Goal: Task Accomplishment & Management: Manage account settings

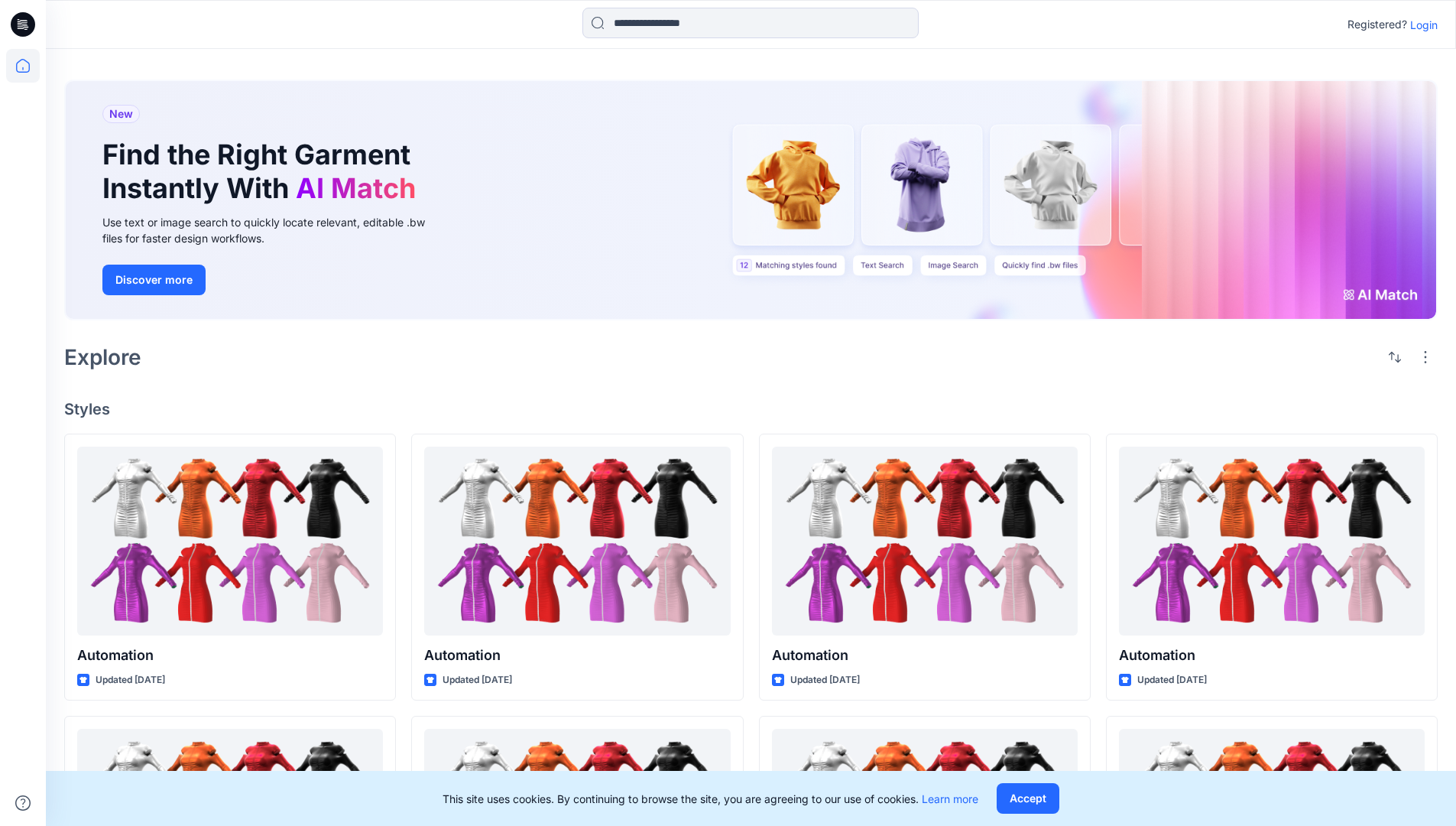
click at [1421, 24] on p "Login" at bounding box center [1425, 24] width 28 height 16
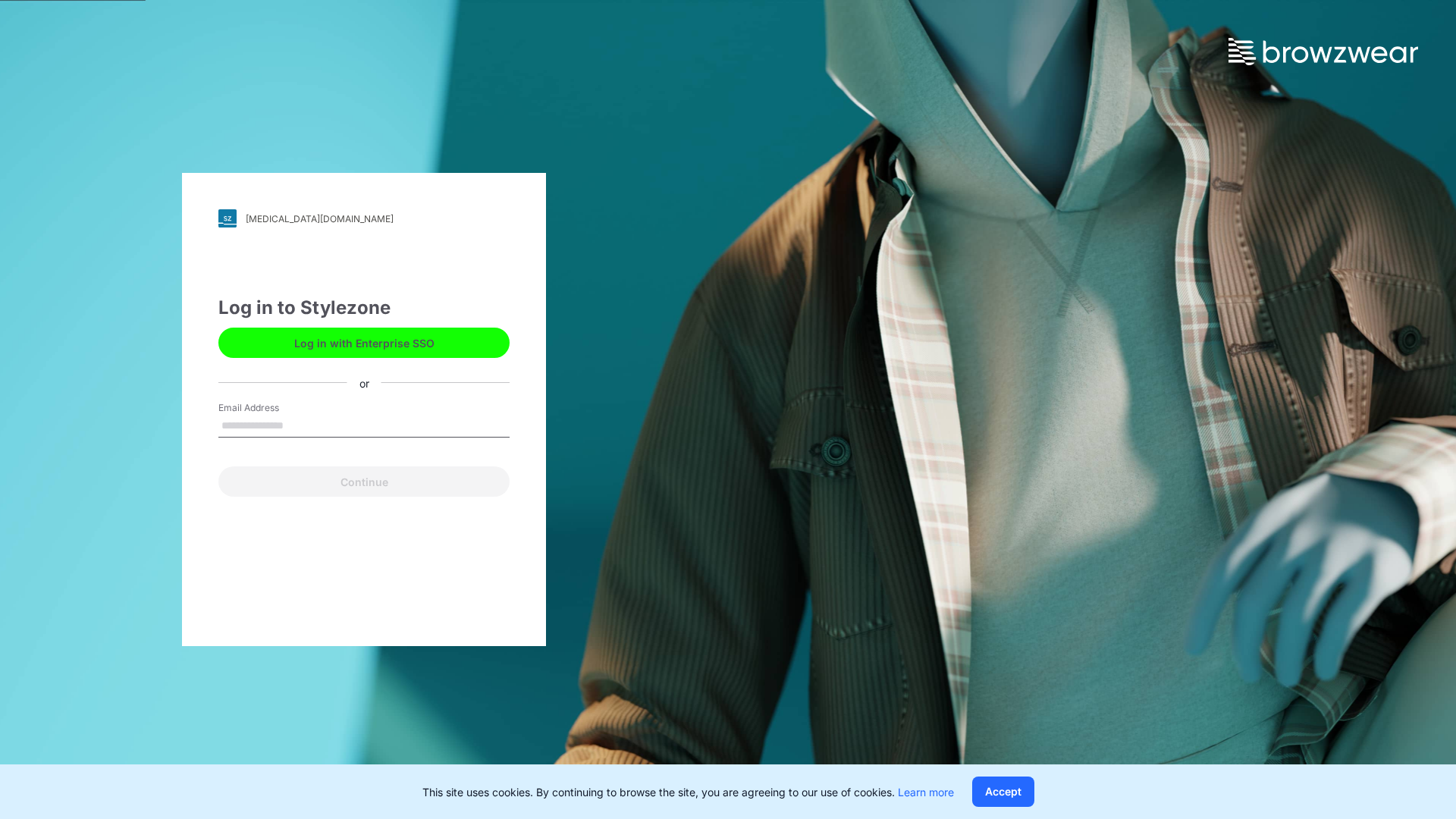
click at [300, 424] on input "Email Address" at bounding box center [364, 426] width 291 height 23
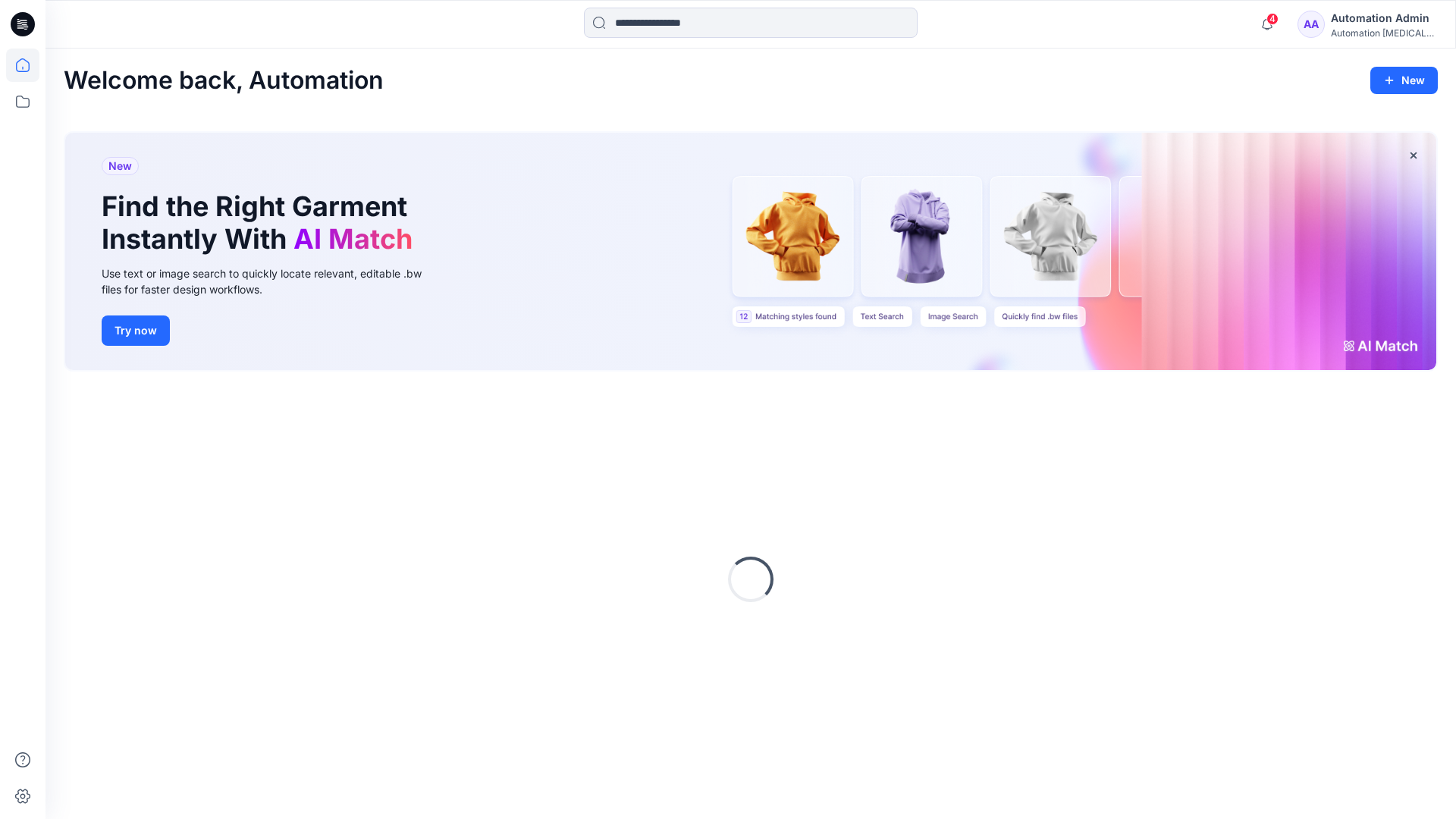
click at [28, 65] on icon at bounding box center [22, 65] width 14 height 14
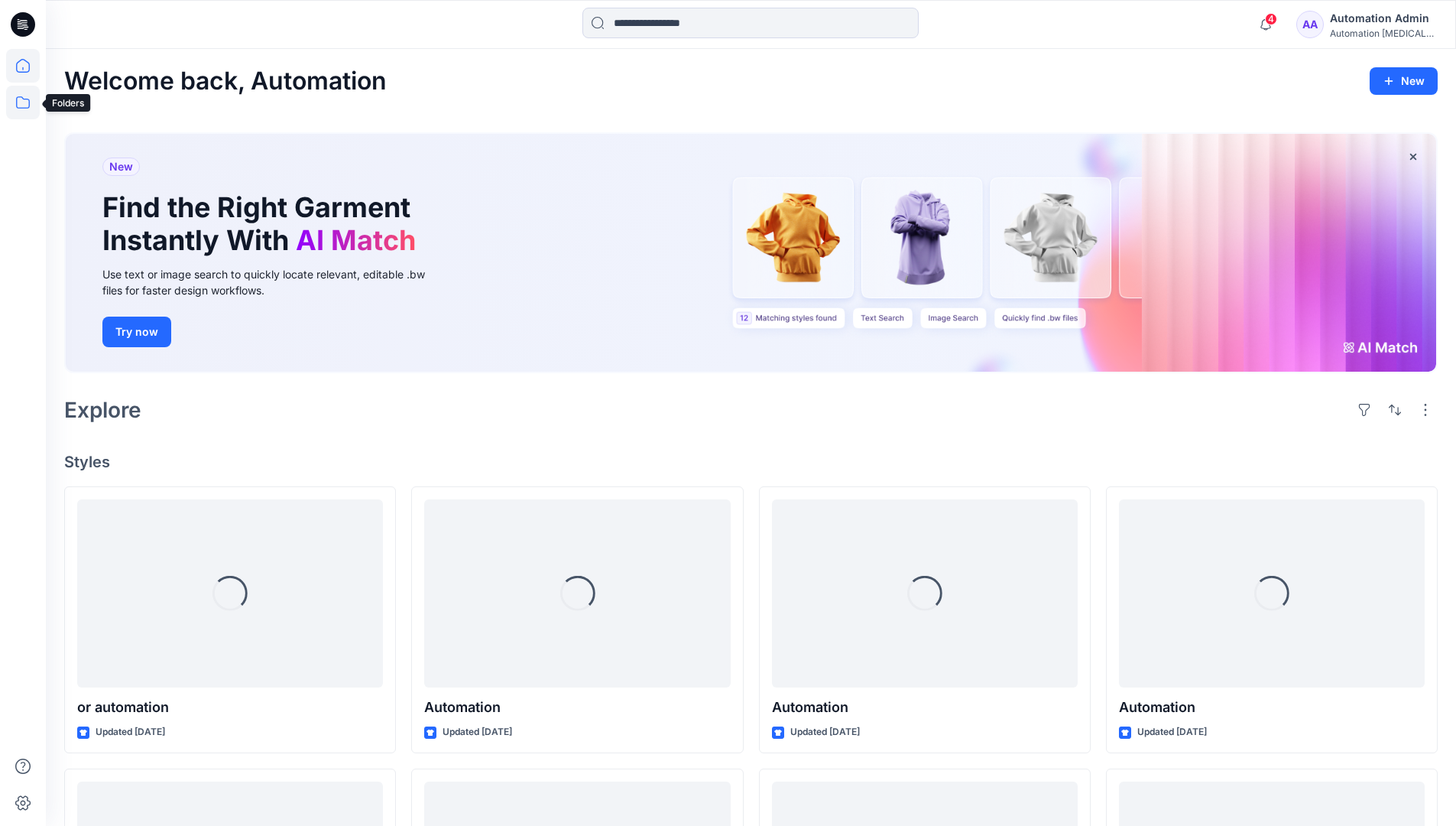
click at [25, 106] on icon at bounding box center [23, 103] width 33 height 33
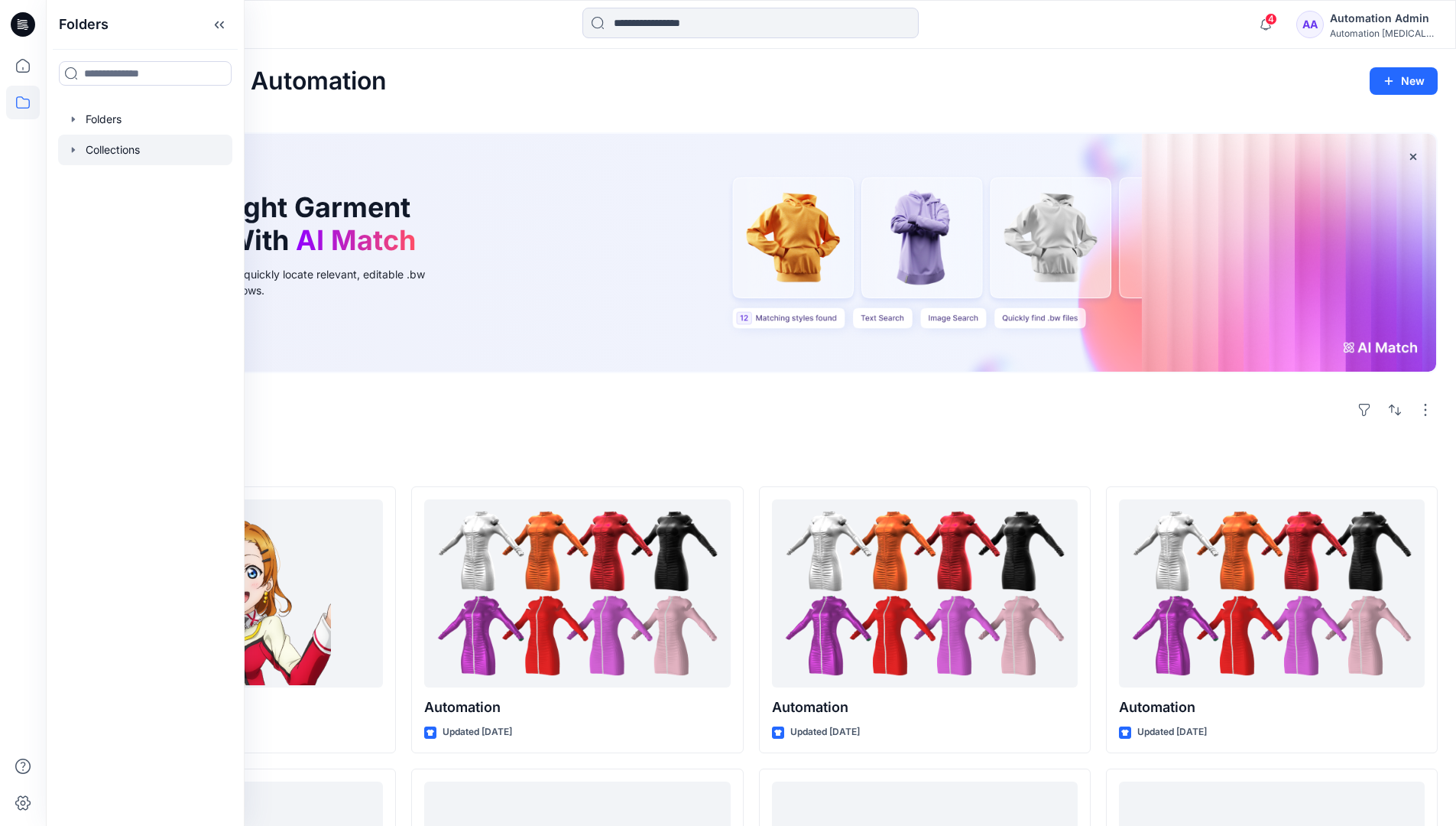
click at [127, 149] on div at bounding box center [145, 150] width 175 height 30
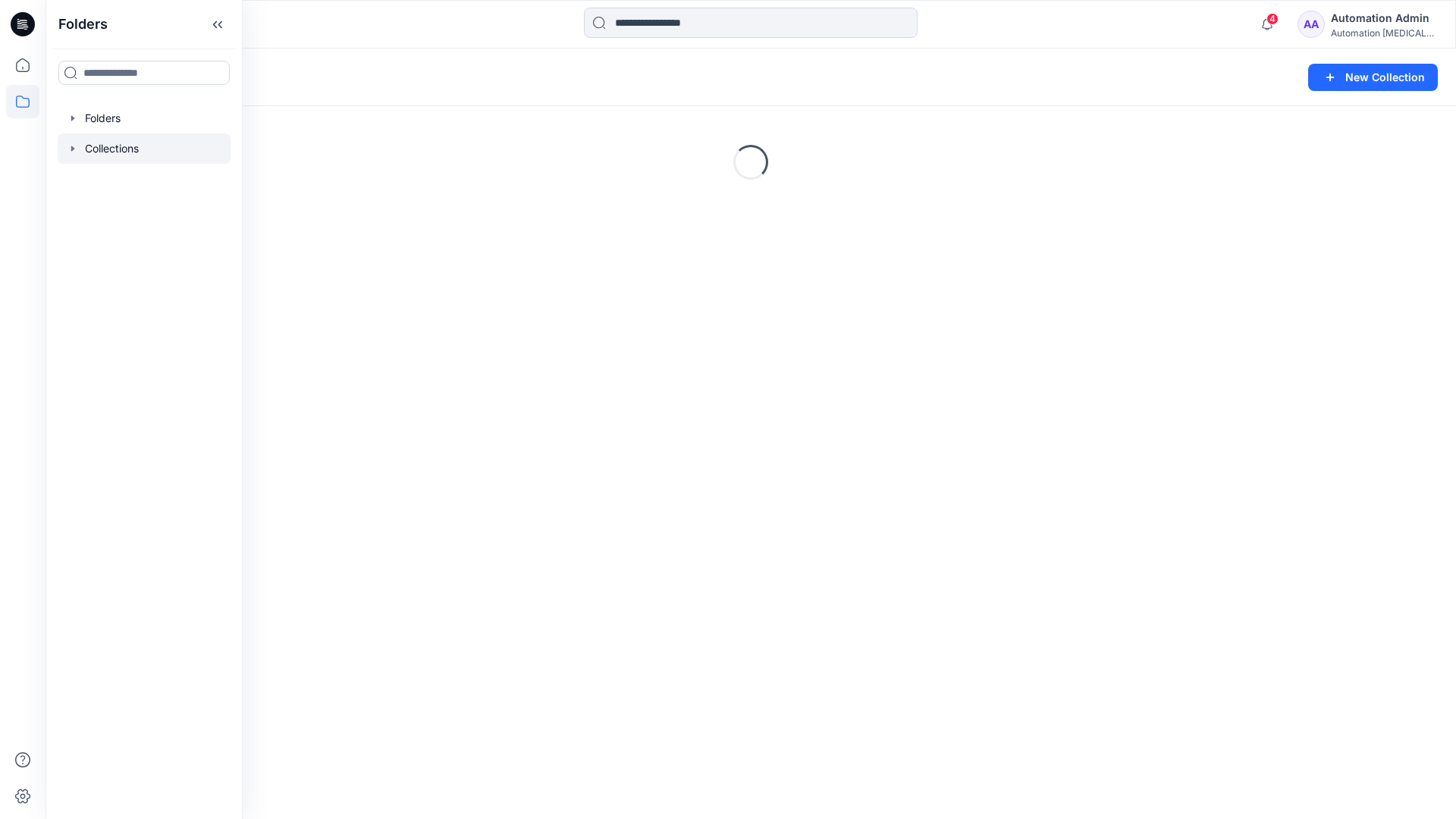
click at [341, 248] on div "Collections New Collection Loading..." at bounding box center [750, 433] width 1410 height 770
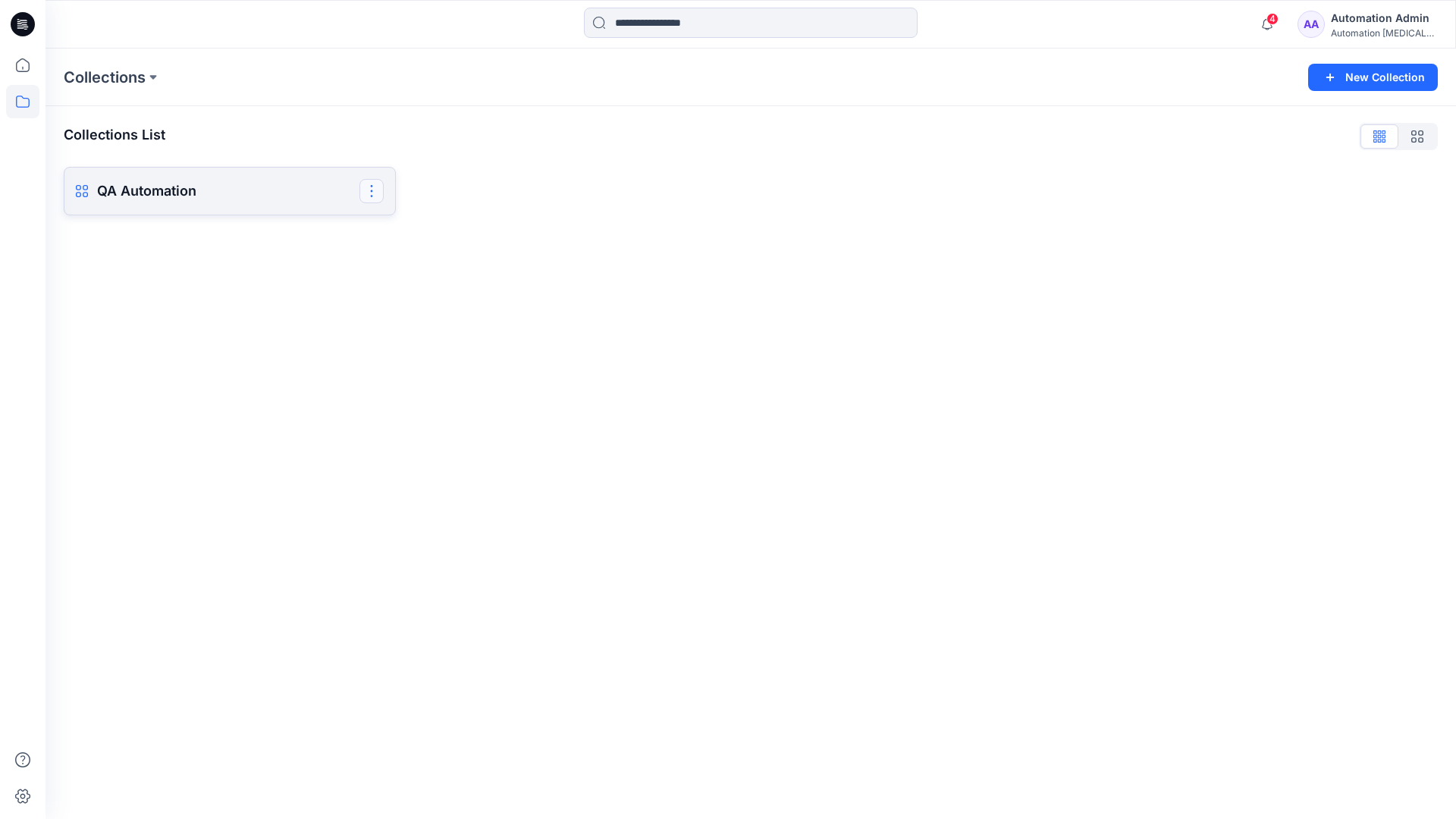
click at [373, 191] on button "button" at bounding box center [371, 191] width 24 height 24
click at [307, 296] on button "Delete Collection" at bounding box center [299, 296] width 164 height 28
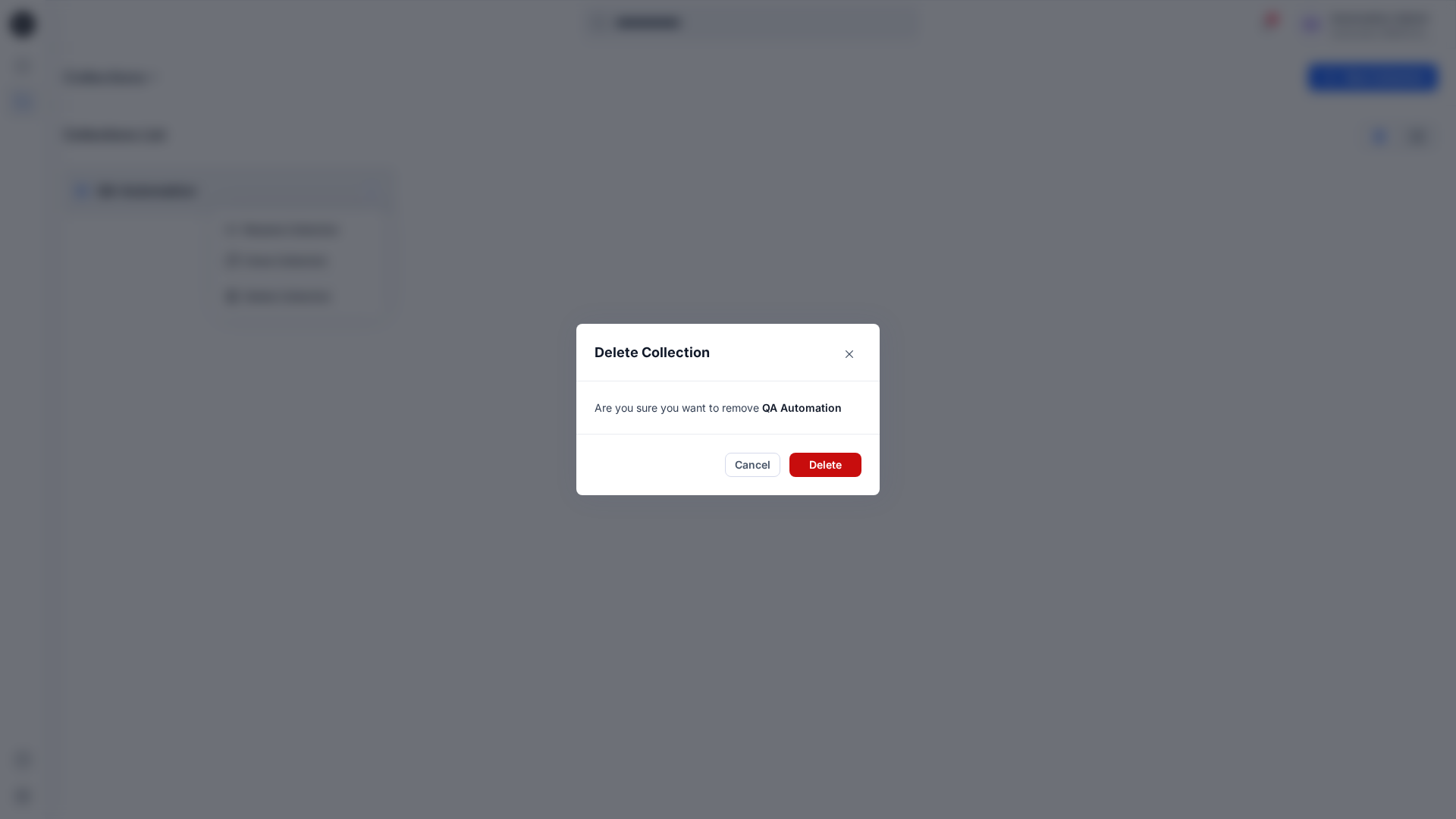
click at [822, 463] on button "Delete" at bounding box center [825, 464] width 72 height 24
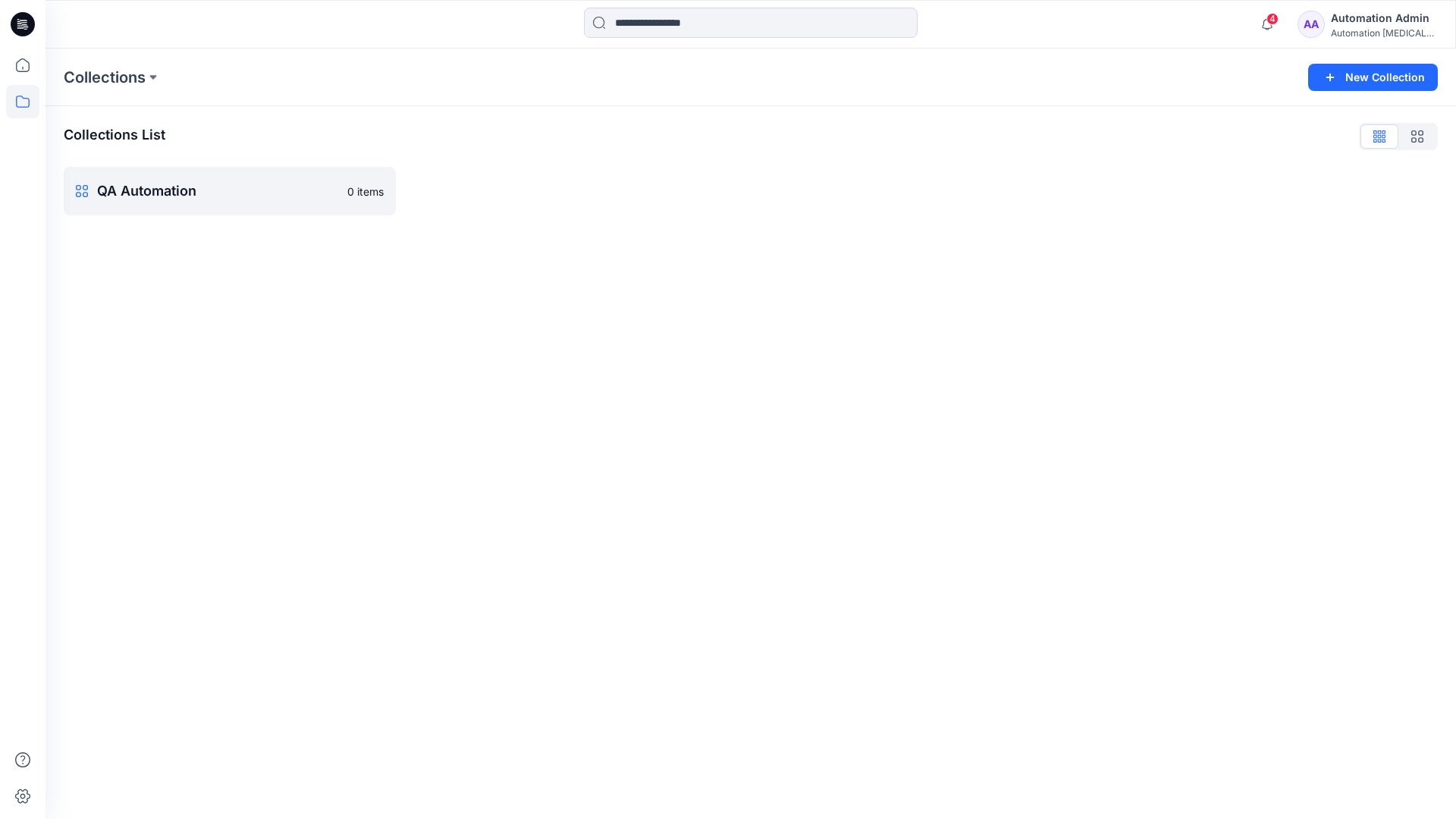
click at [1376, 24] on div "Automation Admin" at bounding box center [1384, 18] width 106 height 18
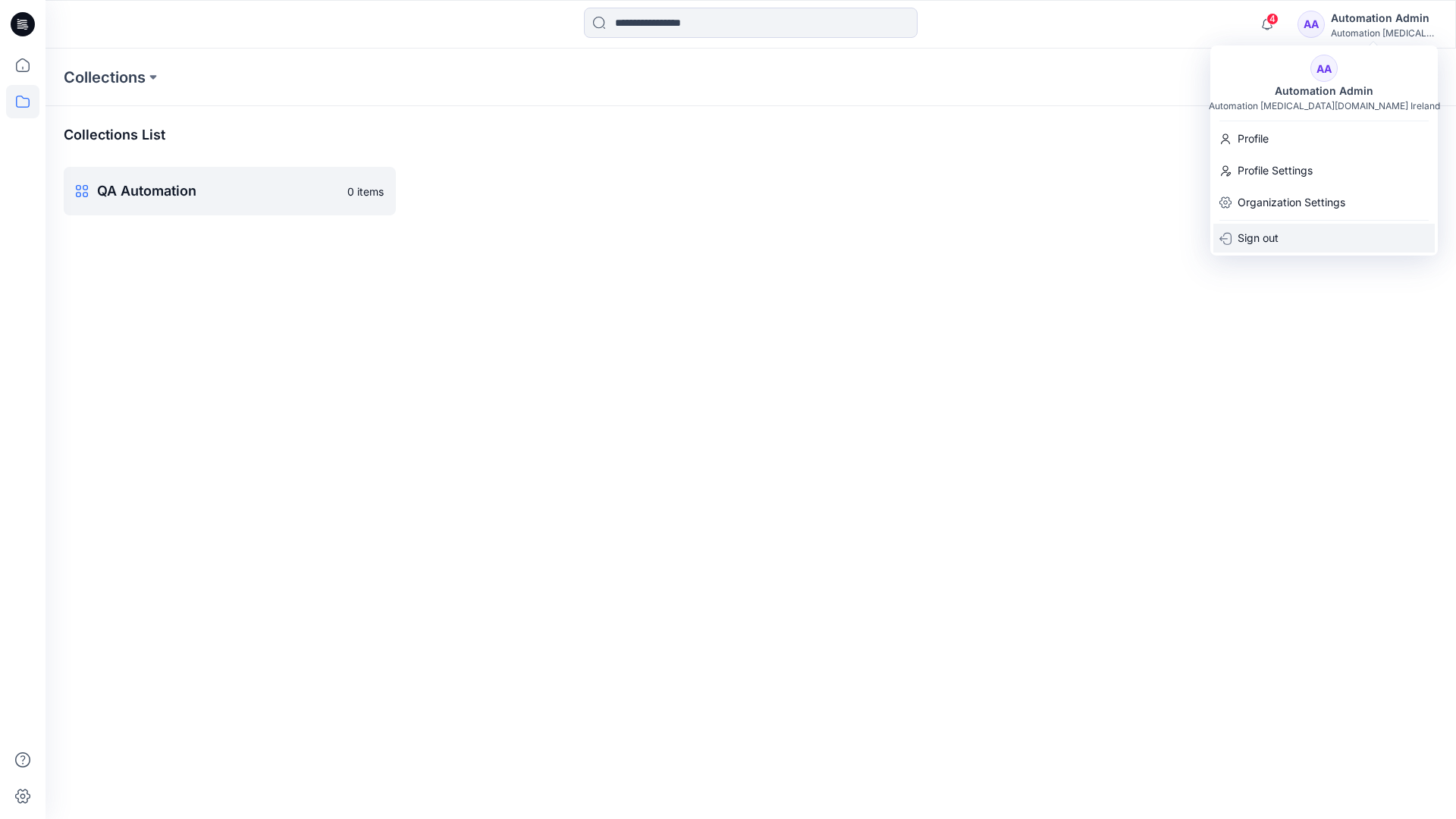
click at [1270, 239] on p "Sign out" at bounding box center [1258, 237] width 41 height 28
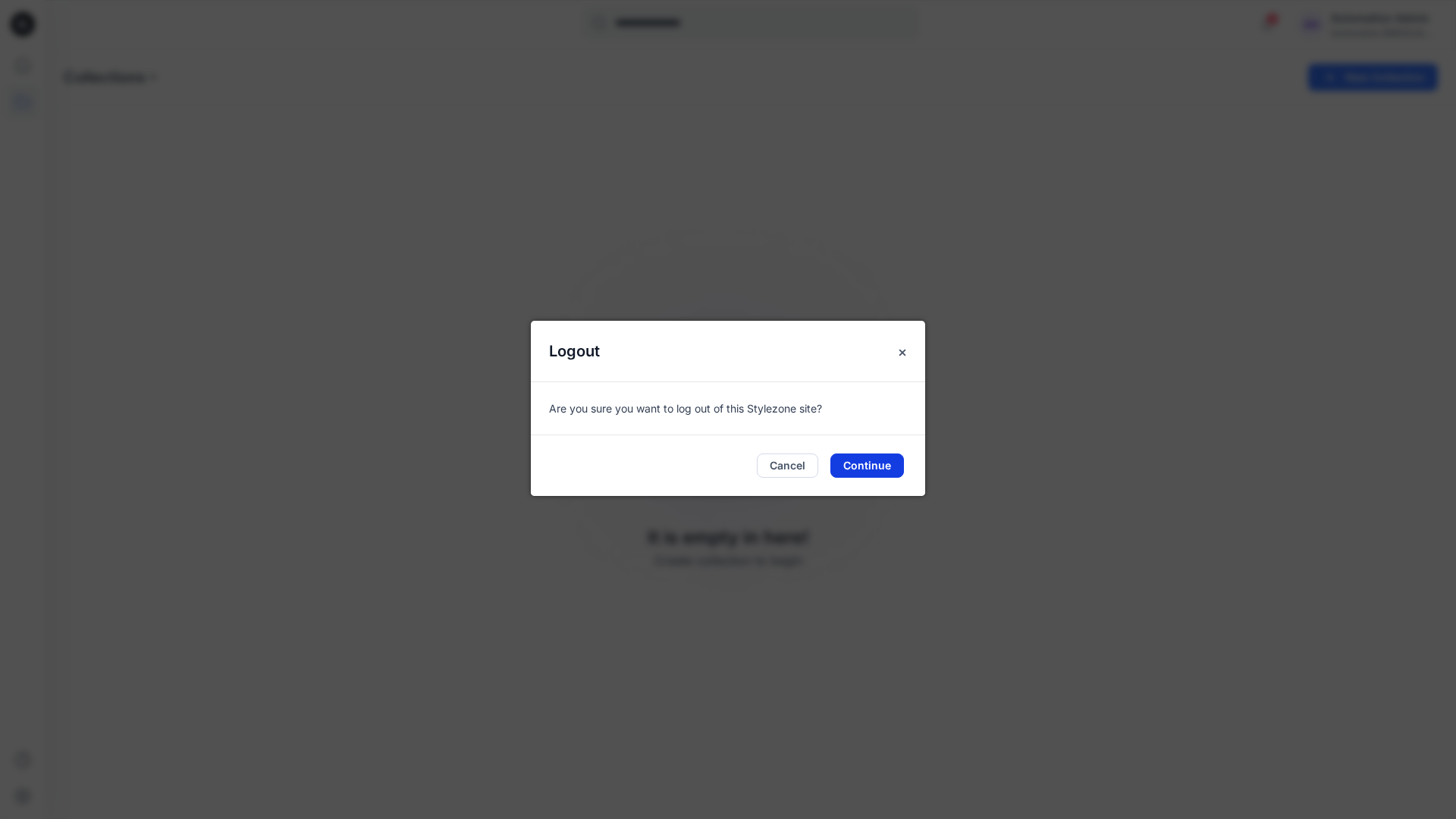
click at [875, 461] on button "Continue" at bounding box center [867, 465] width 73 height 24
